Goal: Information Seeking & Learning: Learn about a topic

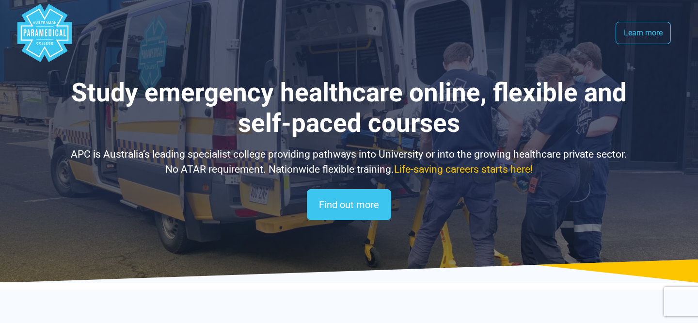
select select "**********"
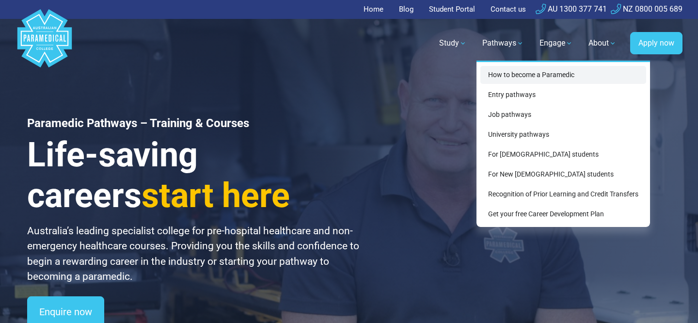
click at [502, 72] on link "How to become a Paramedic" at bounding box center [563, 75] width 166 height 18
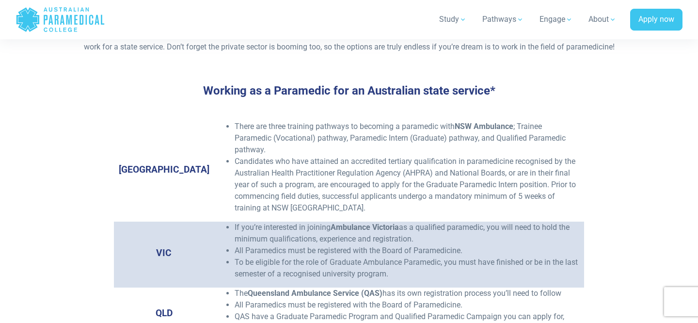
scroll to position [1446, 0]
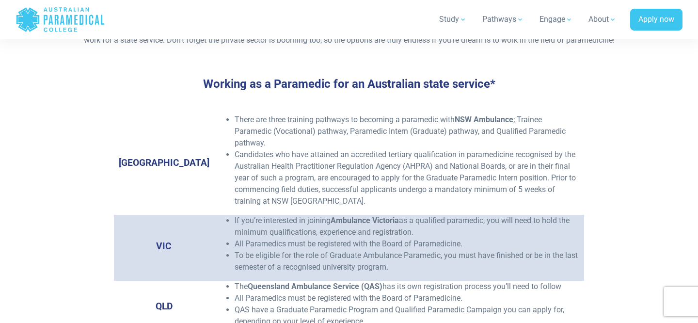
click at [301, 217] on li "If you’re interested in joining Ambulance Victoria as a qualified paramedic, yo…" at bounding box center [407, 226] width 345 height 23
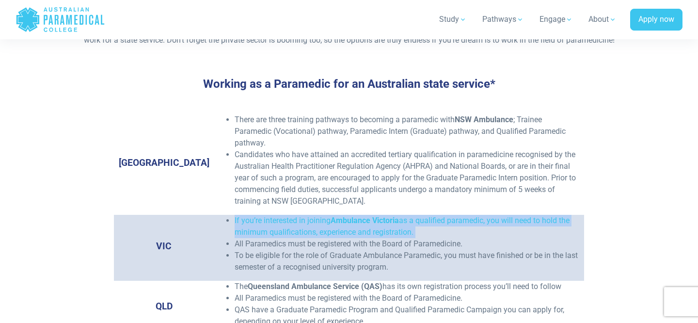
click at [330, 223] on li "If you’re interested in joining Ambulance Victoria as a qualified paramedic, yo…" at bounding box center [407, 226] width 345 height 23
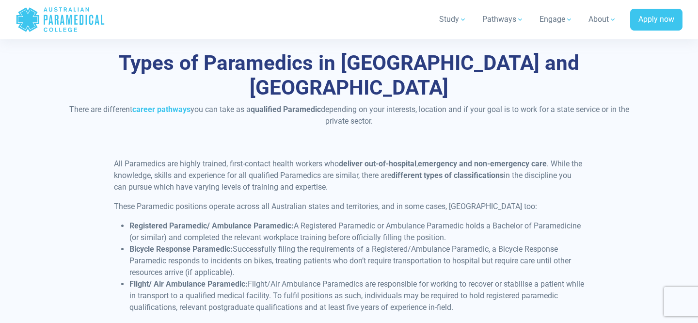
scroll to position [2242, 0]
click at [340, 159] on div "All Paramedics are highly trained, first-contact health workers who deliver out…" at bounding box center [349, 312] width 482 height 306
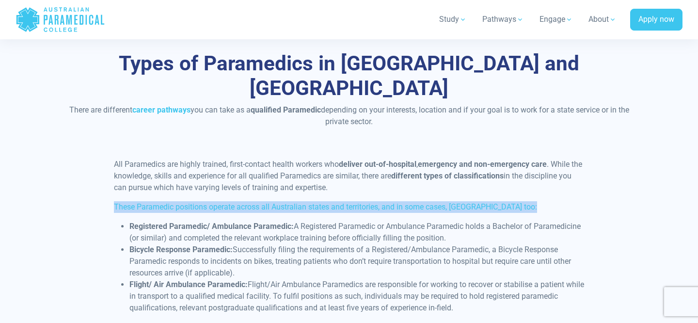
click at [340, 159] on div "All Paramedics are highly trained, first-contact health workers who deliver out…" at bounding box center [349, 312] width 482 height 306
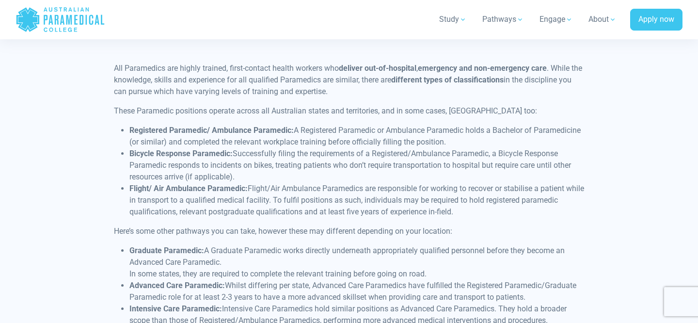
scroll to position [2340, 0]
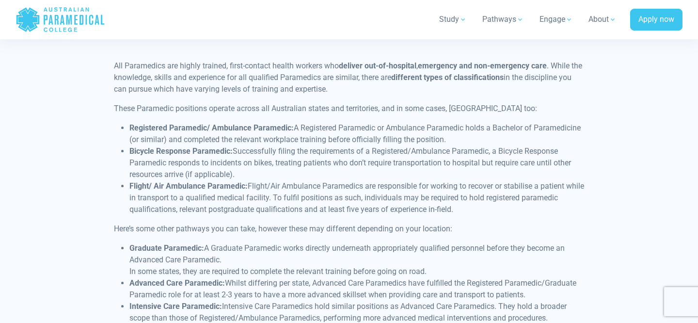
click at [299, 242] on li "Graduate Paramedic: A Graduate Paramedic works directly underneath appropriatel…" at bounding box center [356, 259] width 455 height 35
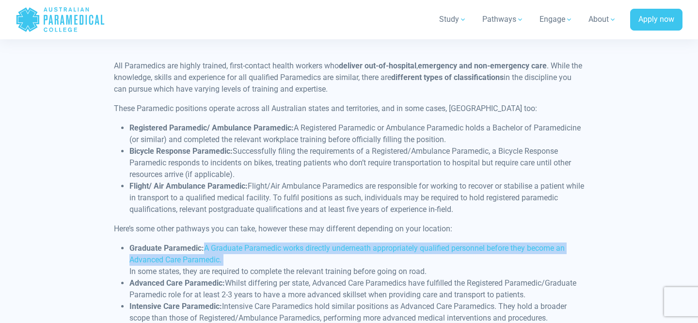
click at [299, 242] on li "Graduate Paramedic: A Graduate Paramedic works directly underneath appropriatel…" at bounding box center [356, 259] width 455 height 35
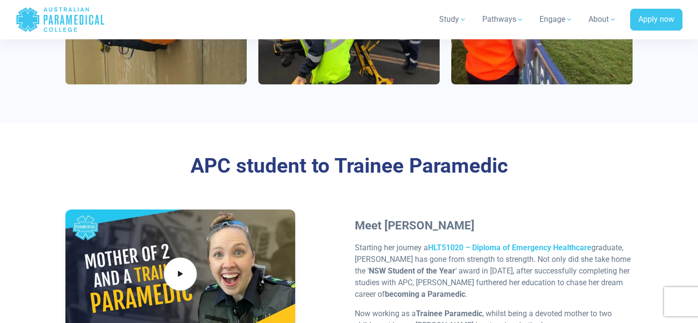
scroll to position [2826, 0]
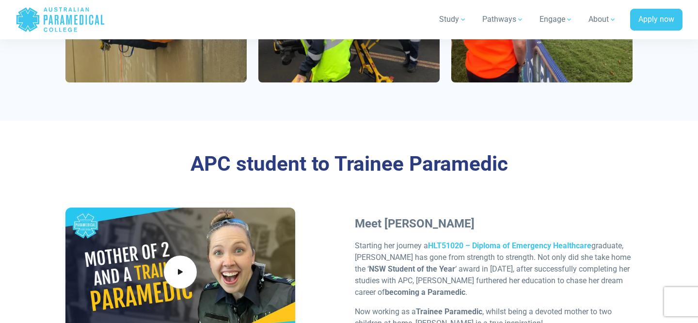
click at [151, 229] on div at bounding box center [179, 271] width 229 height 129
click at [184, 264] on icon at bounding box center [180, 272] width 11 height 16
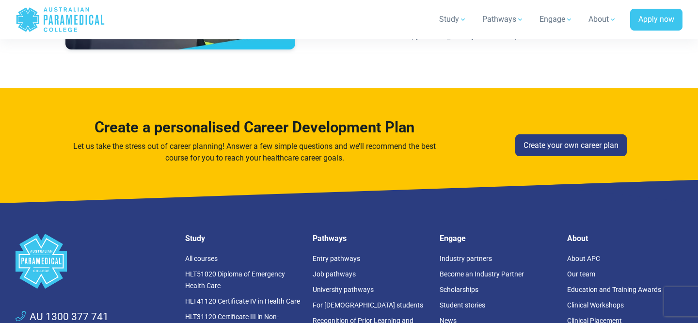
scroll to position [3114, 0]
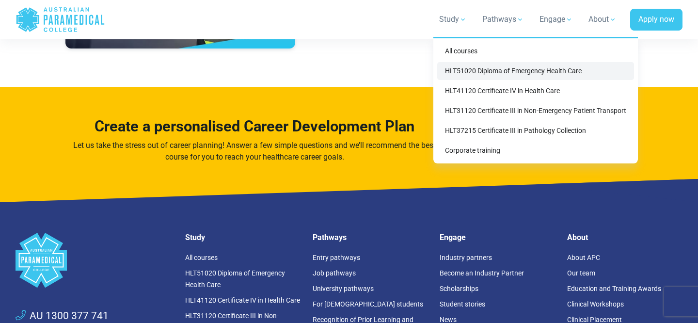
click at [488, 67] on link "HLT51020 Diploma of Emergency Health Care" at bounding box center [535, 71] width 197 height 18
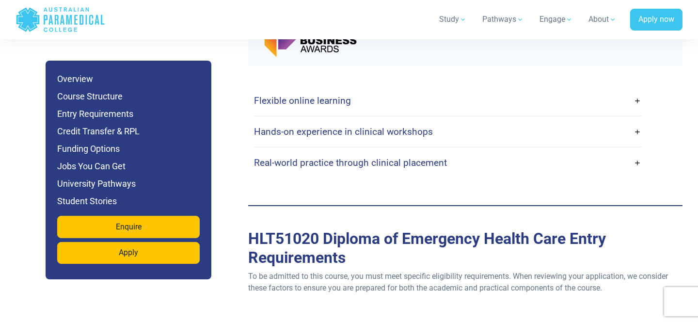
scroll to position [2489, 0]
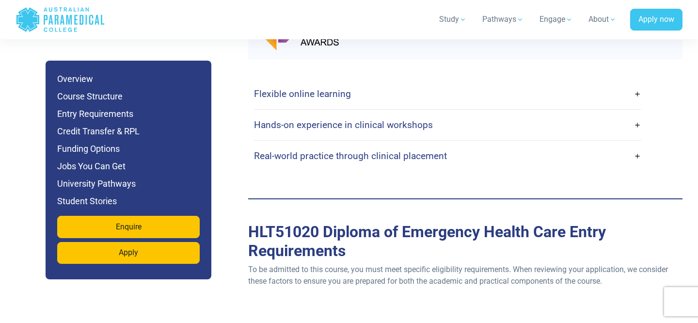
click at [345, 82] on link "Flexible online learning" at bounding box center [447, 93] width 387 height 23
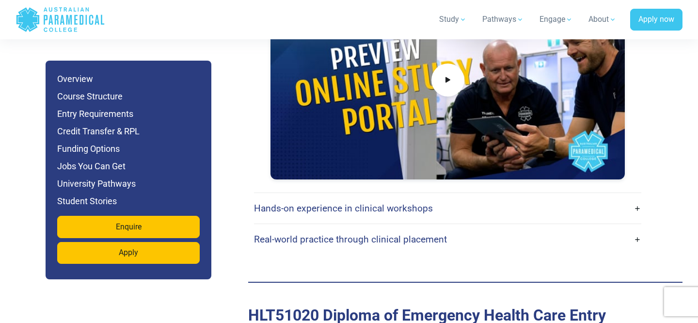
scroll to position [2751, 0]
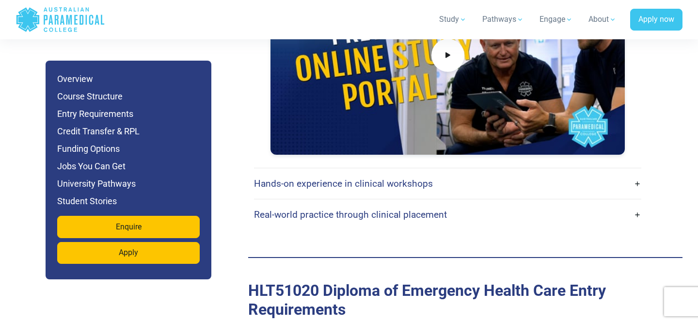
click at [338, 178] on h4 "Hands-on experience in clinical workshops" at bounding box center [343, 183] width 179 height 11
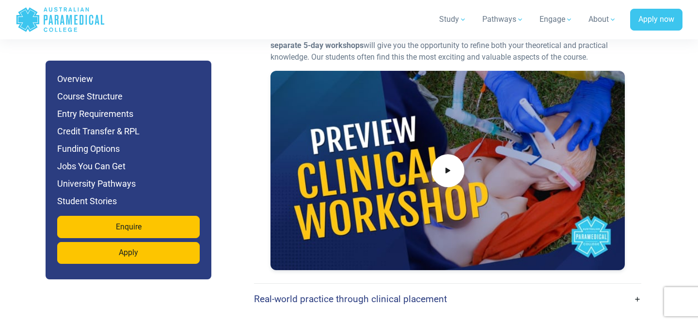
scroll to position [3059, 0]
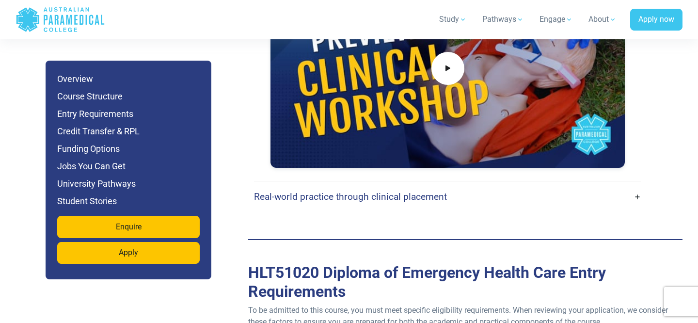
click at [338, 185] on link "Real-world practice through clinical placement" at bounding box center [447, 196] width 387 height 23
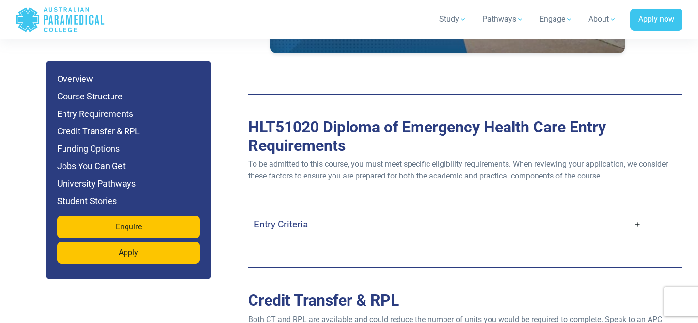
scroll to position [3632, 0]
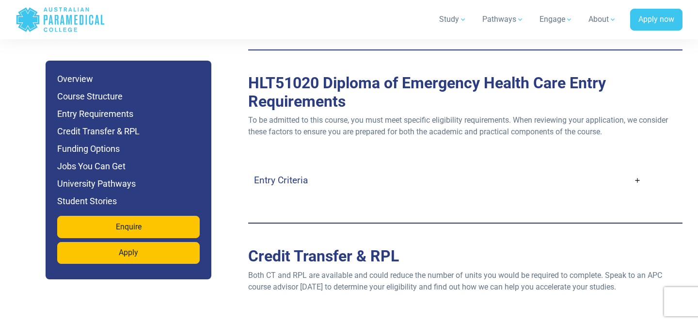
click at [306, 169] on link "Entry Criteria" at bounding box center [447, 180] width 387 height 23
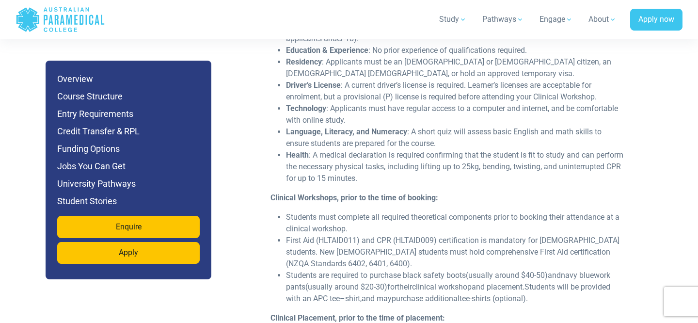
scroll to position [3808, 0]
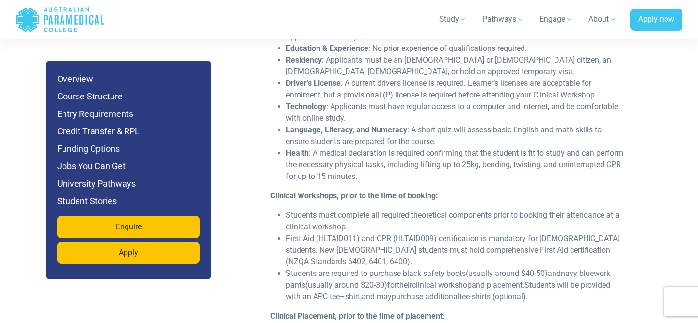
click at [417, 209] on li "Students must complete all required theoretical components prior to booking the…" at bounding box center [455, 220] width 339 height 23
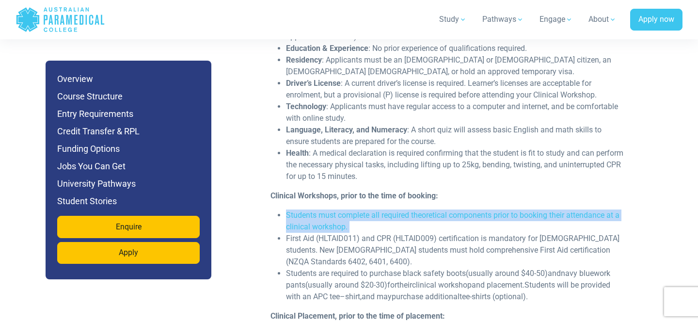
click at [417, 209] on li "Students must complete all required theoretical components prior to booking the…" at bounding box center [455, 220] width 339 height 23
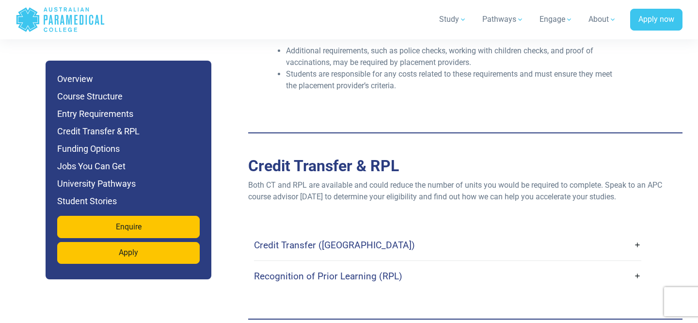
scroll to position [4095, 0]
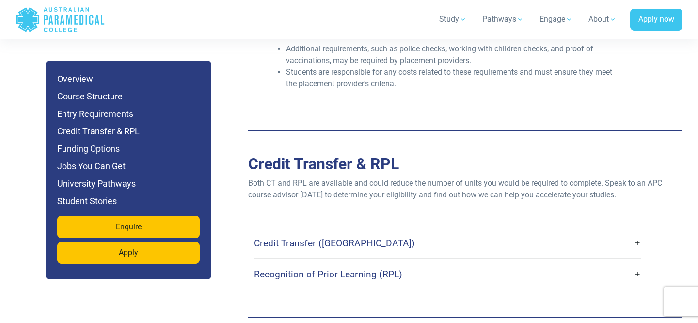
click at [396, 232] on link "Credit Transfer (CT)" at bounding box center [447, 243] width 387 height 23
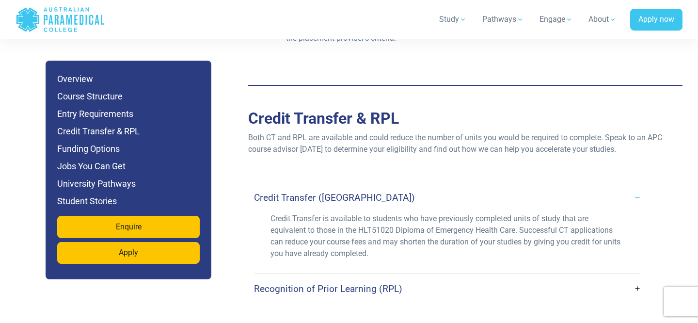
scroll to position [4147, 0]
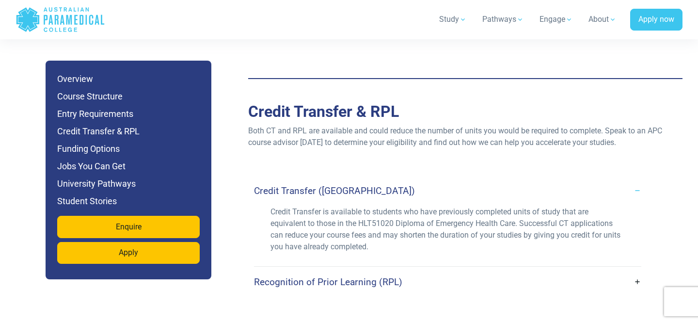
click at [384, 276] on h4 "Recognition of Prior Learning (RPL)" at bounding box center [328, 281] width 148 height 11
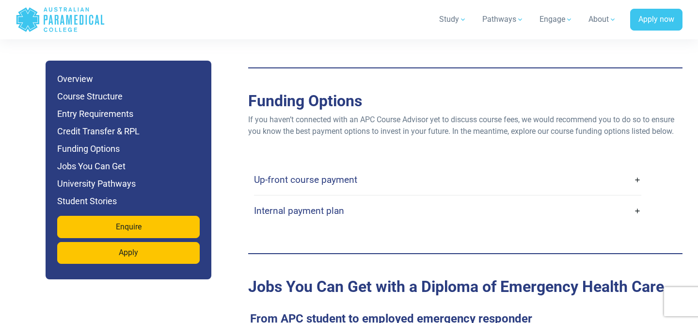
scroll to position [4502, 0]
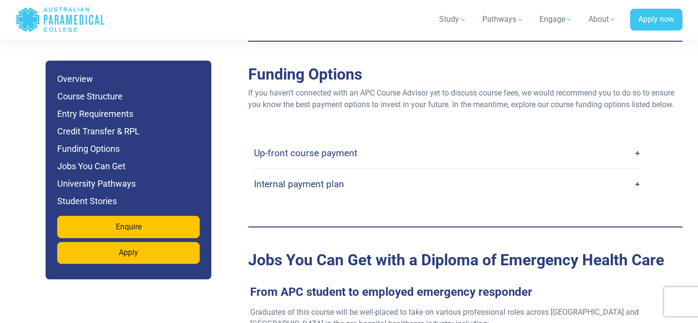
click at [391, 142] on link "Up-front course payment" at bounding box center [447, 153] width 387 height 23
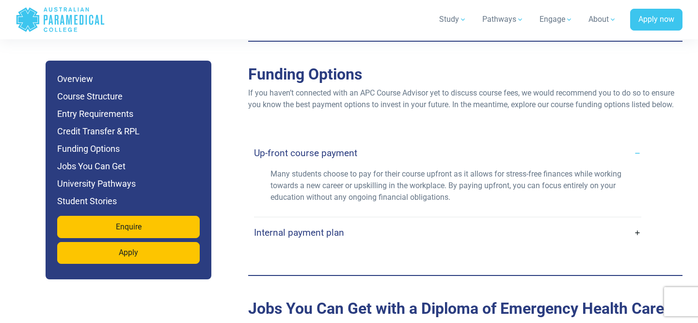
click at [350, 221] on link "Internal payment plan" at bounding box center [447, 232] width 387 height 23
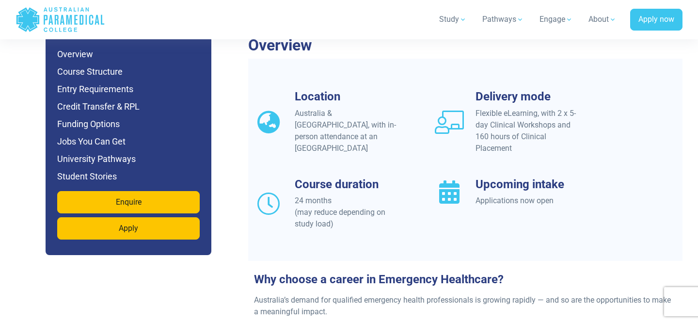
scroll to position [869, 0]
